Goal: Information Seeking & Learning: Learn about a topic

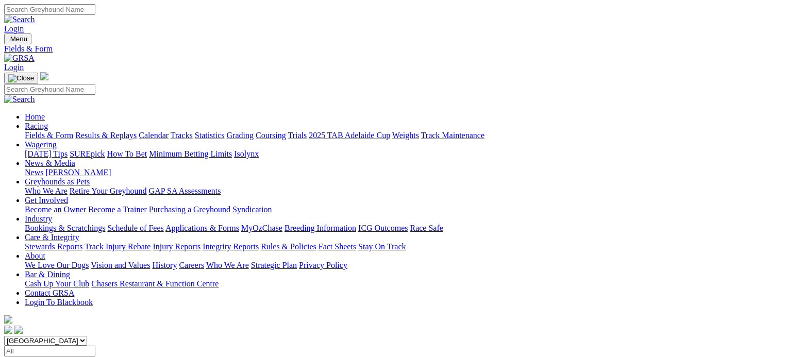
scroll to position [258, 0]
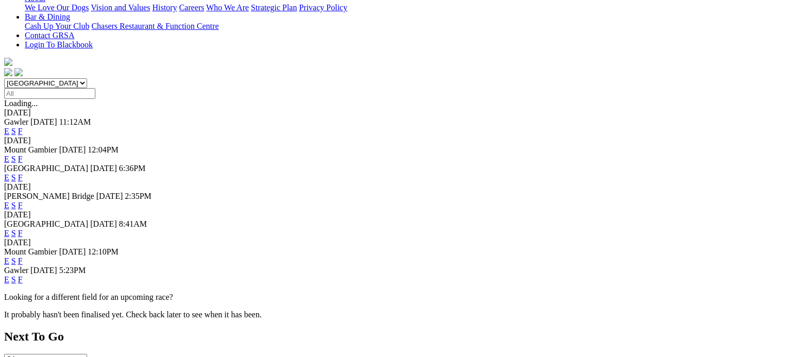
click at [23, 229] on link "F" at bounding box center [20, 233] width 5 height 9
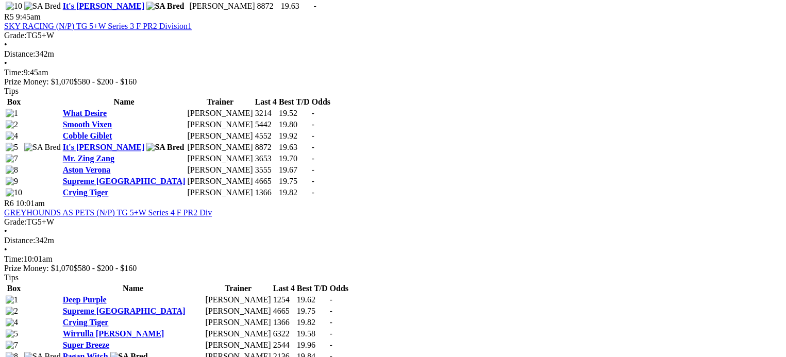
scroll to position [1237, 0]
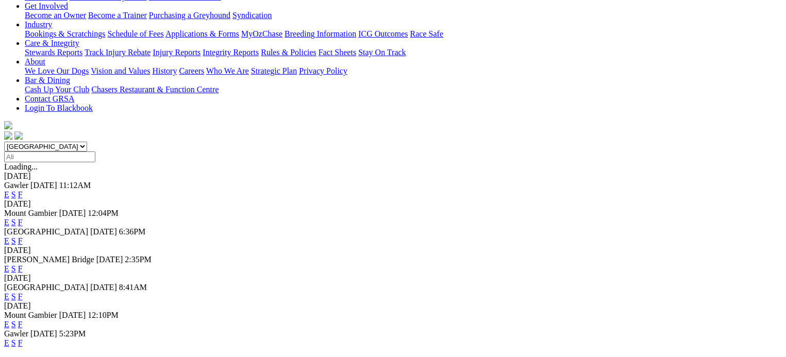
scroll to position [258, 0]
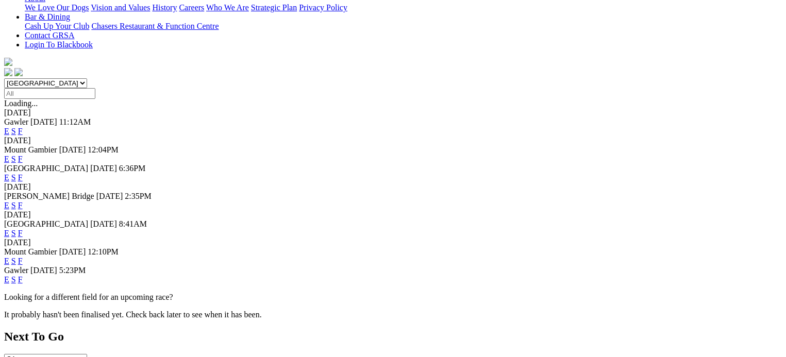
click at [23, 275] on link "F" at bounding box center [20, 279] width 5 height 9
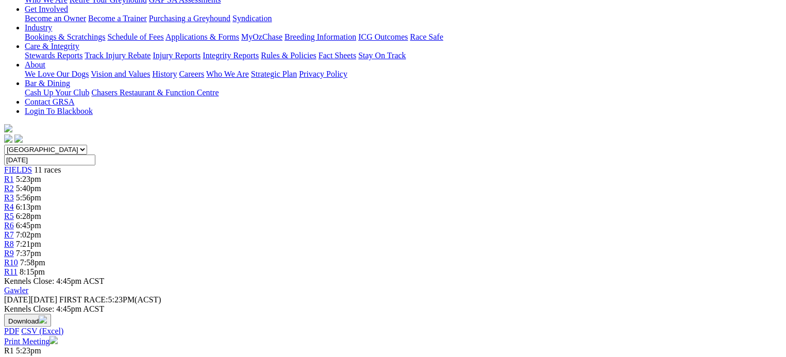
scroll to position [206, 0]
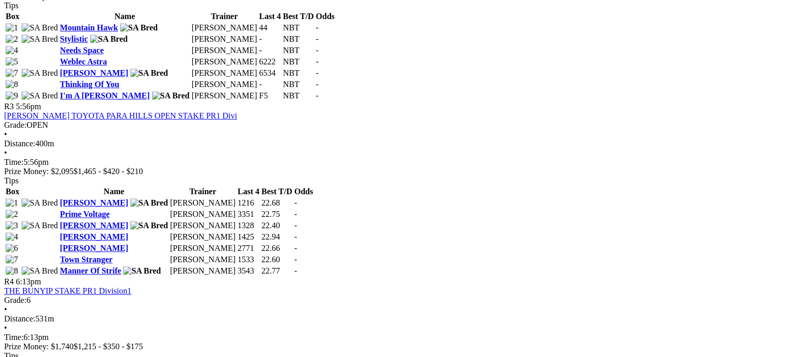
scroll to position [773, 0]
